Goal: Use online tool/utility: Utilize a website feature to perform a specific function

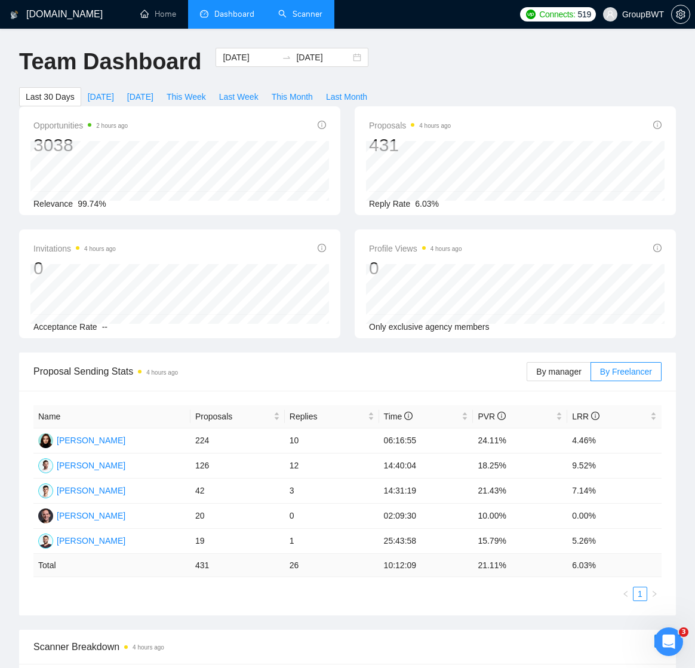
click at [281, 11] on link "Scanner" at bounding box center [300, 14] width 44 height 10
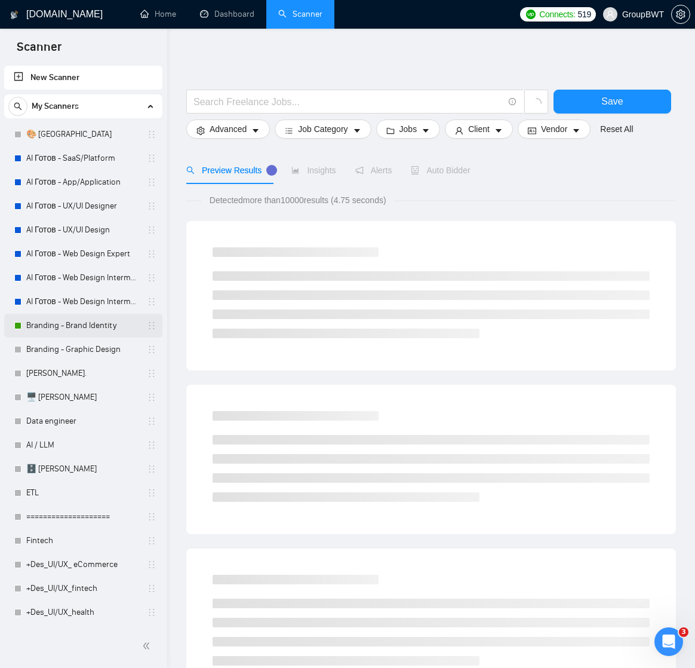
click at [69, 327] on link "Branding - Brand Identity" at bounding box center [82, 326] width 113 height 24
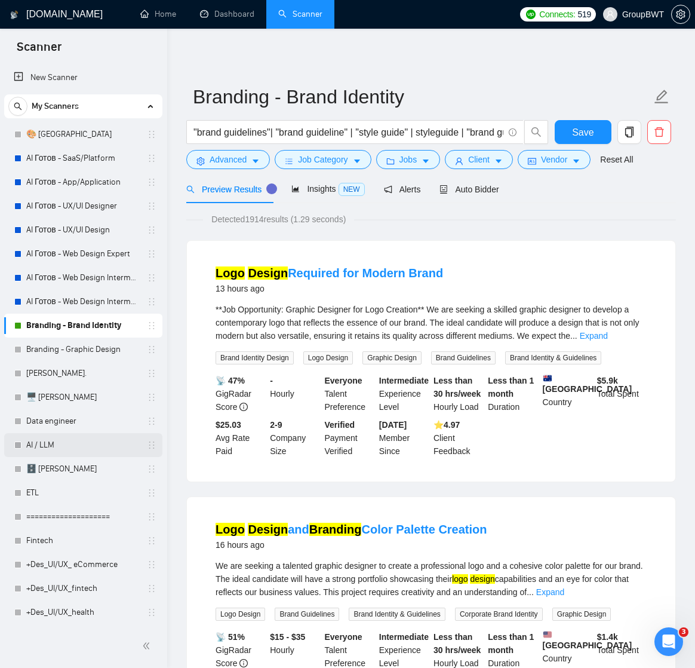
click at [49, 442] on link "AI / LLM" at bounding box center [82, 445] width 113 height 24
